Goal: Task Accomplishment & Management: Use online tool/utility

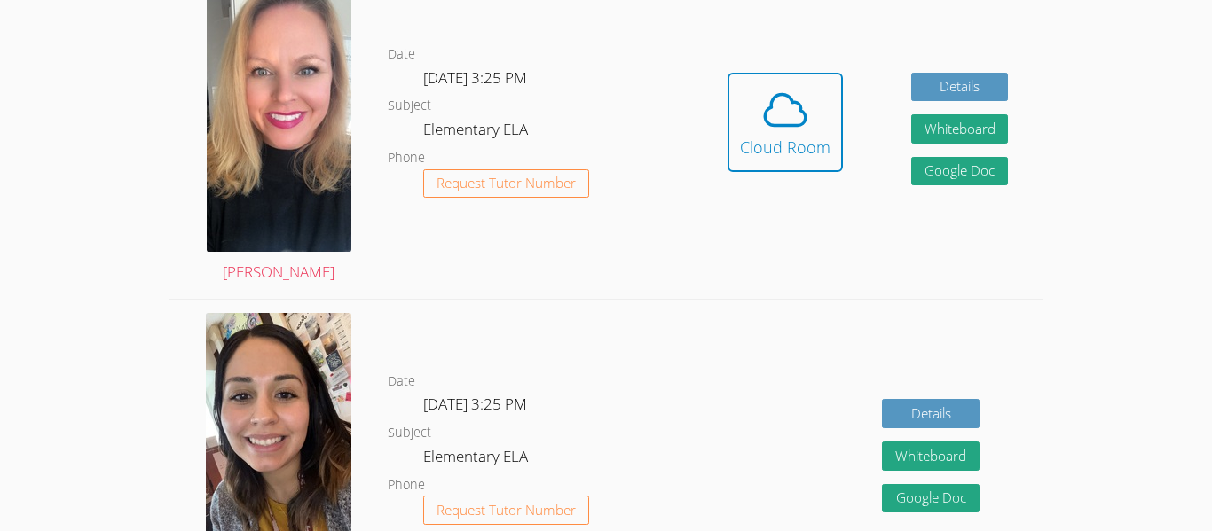
scroll to position [578, 0]
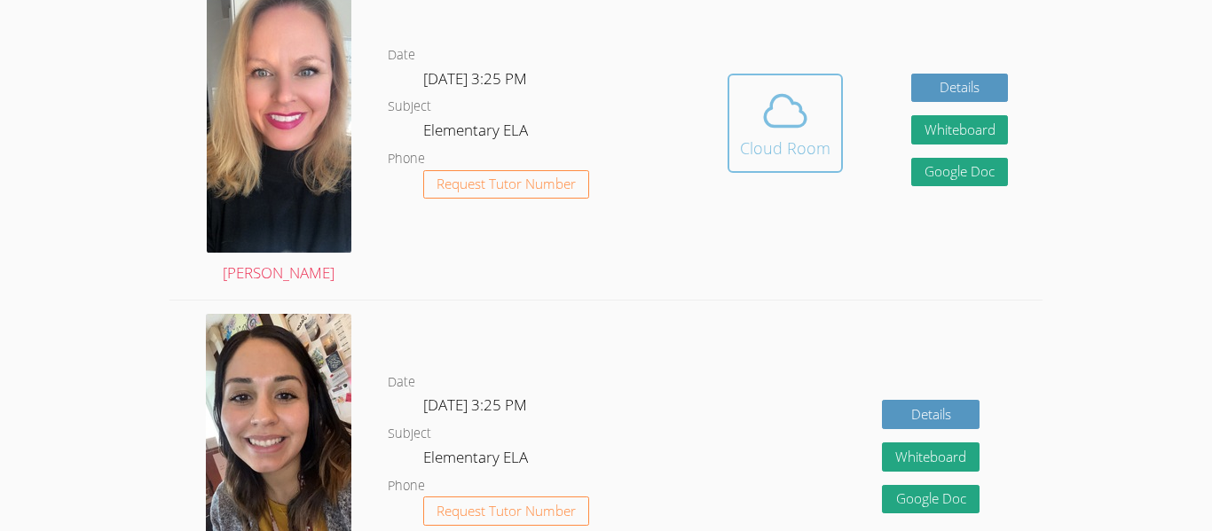
click at [749, 122] on span at bounding box center [785, 111] width 90 height 50
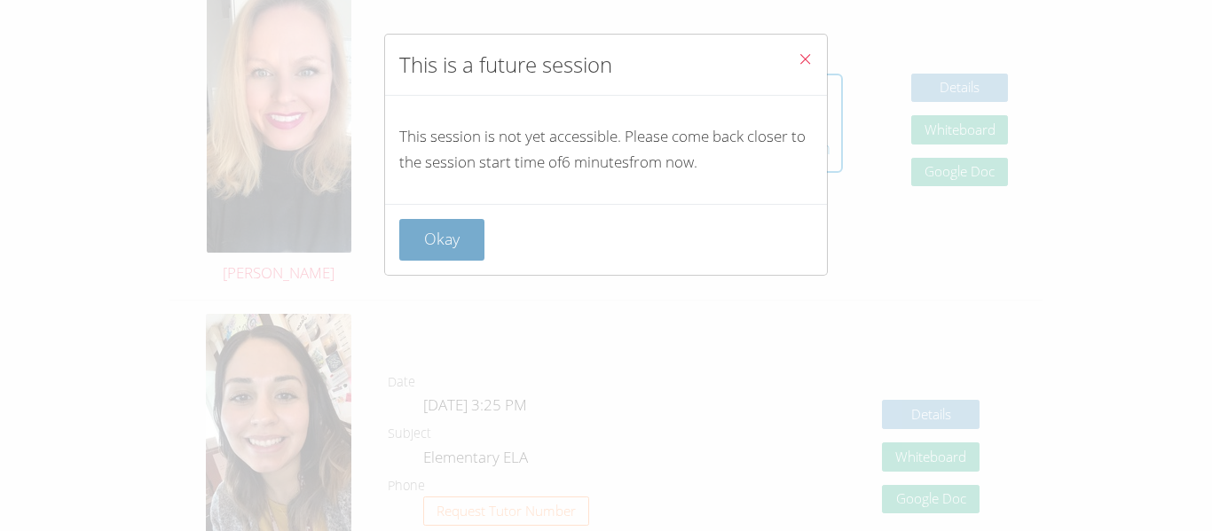
click at [428, 245] on button "Okay" at bounding box center [441, 240] width 85 height 42
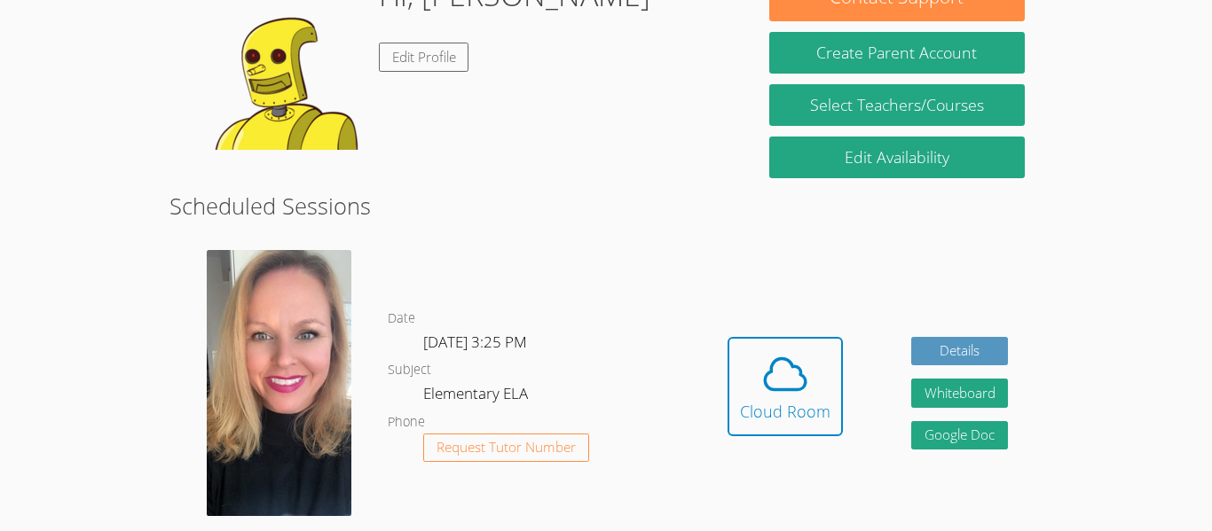
scroll to position [340, 0]
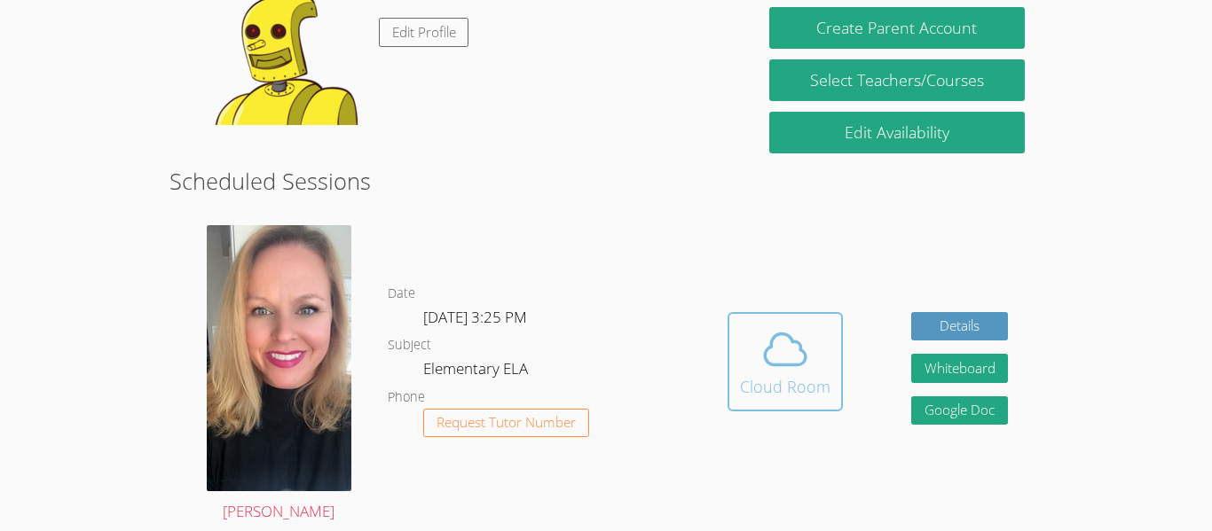
click at [763, 348] on icon at bounding box center [785, 350] width 50 height 50
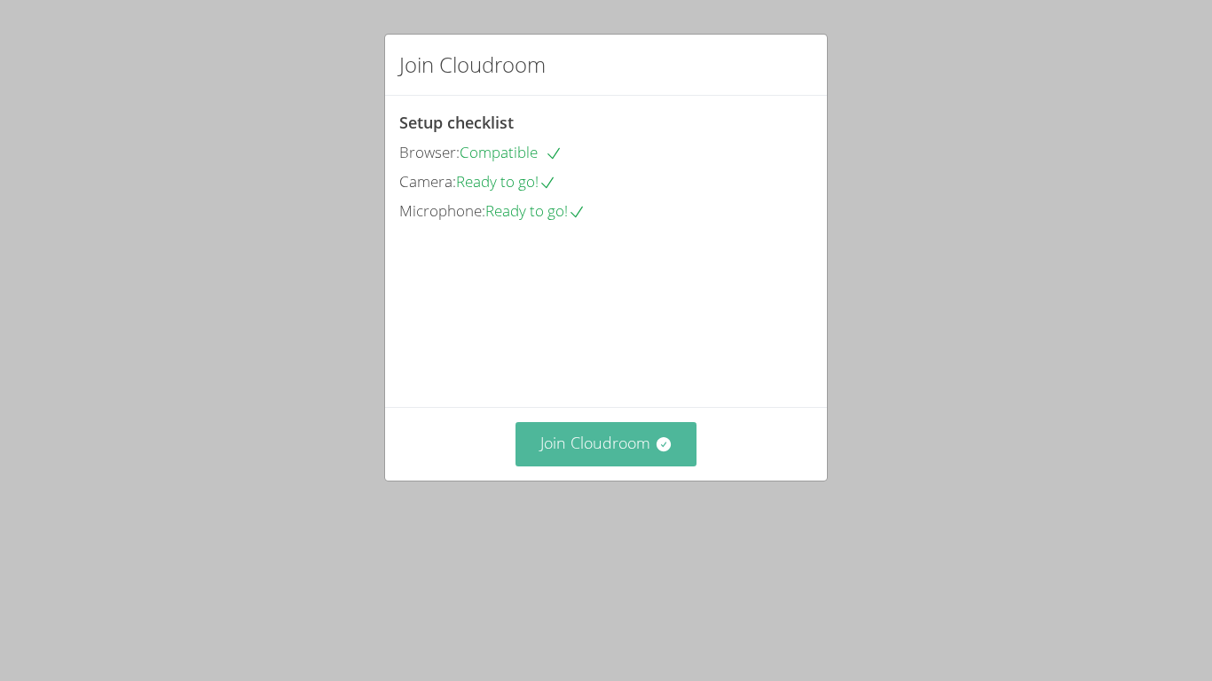
click at [650, 466] on button "Join Cloudroom" at bounding box center [606, 443] width 182 height 43
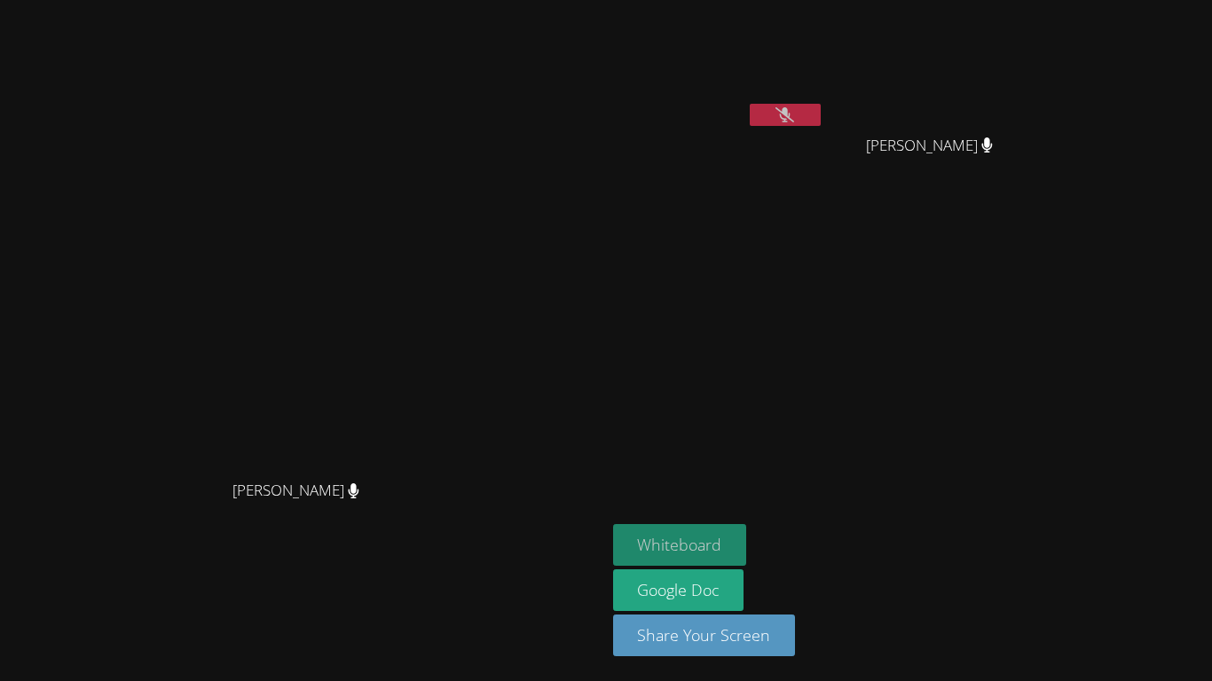
click at [747, 528] on button "Whiteboard" at bounding box center [680, 545] width 134 height 42
